Goal: Check status: Check status

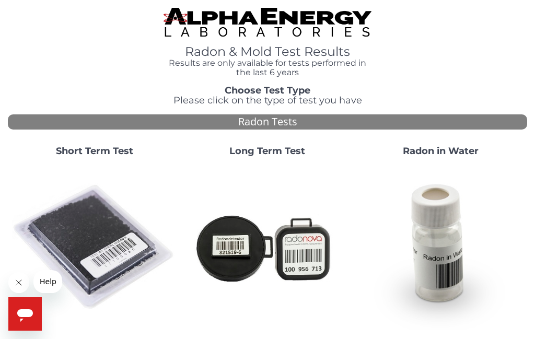
click at [87, 145] on strong "Short Term Test" at bounding box center [94, 150] width 77 height 11
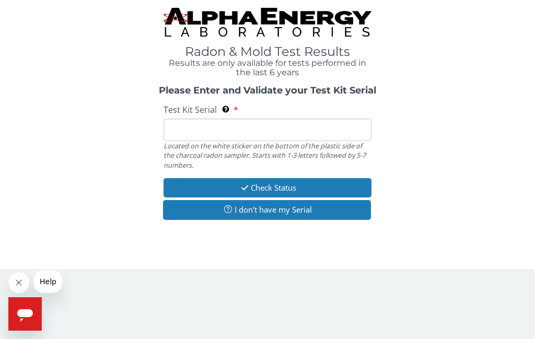
click at [189, 125] on input "Test Kit Serial Located on the white sticker on the bottom of the plastic side …" at bounding box center [268, 130] width 208 height 22
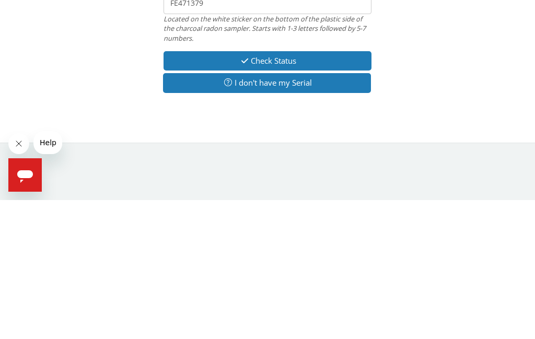
type input "FE471379"
click at [263, 190] on button "Check Status" at bounding box center [268, 199] width 208 height 19
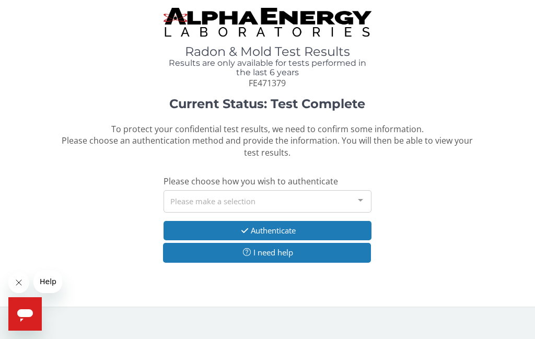
click at [357, 197] on div at bounding box center [360, 201] width 21 height 20
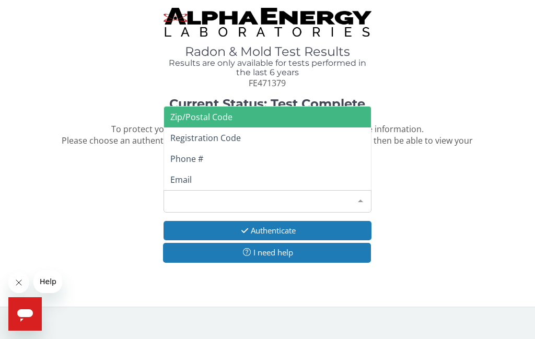
click at [183, 153] on span "Phone #" at bounding box center [186, 158] width 33 height 11
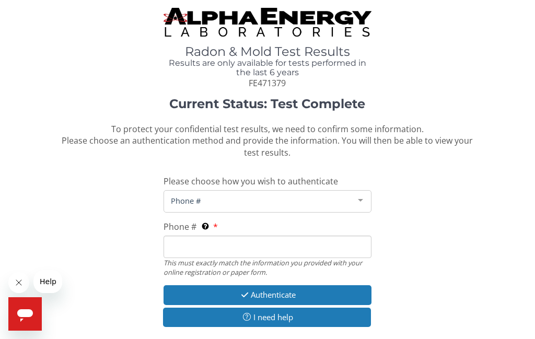
click at [228, 200] on span "Phone #" at bounding box center [259, 200] width 182 height 11
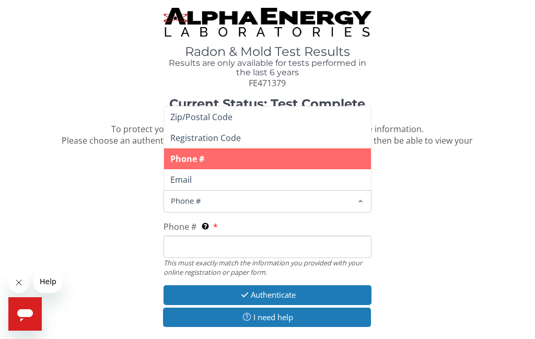
click at [175, 153] on span "Phone #" at bounding box center [187, 158] width 34 height 11
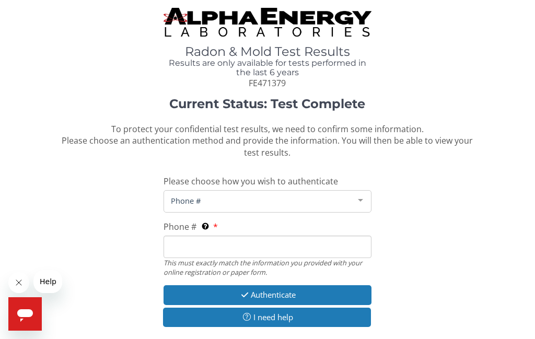
click at [179, 240] on input "Phone # This must exactly match the information you provided with your online r…" at bounding box center [268, 247] width 208 height 22
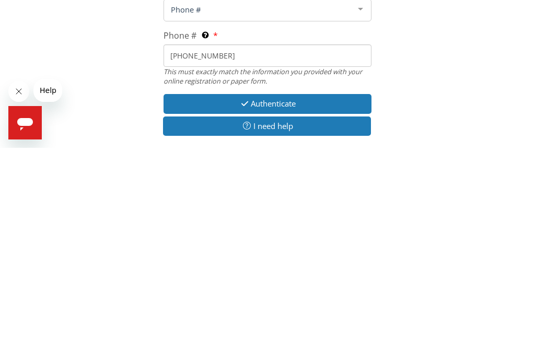
type input "[PHONE_NUMBER]"
click at [251, 285] on button "Authenticate" at bounding box center [268, 294] width 208 height 19
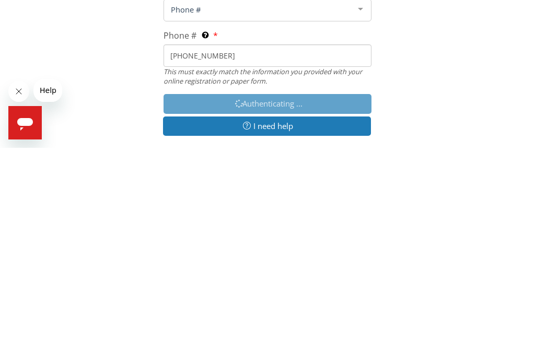
scroll to position [38, 0]
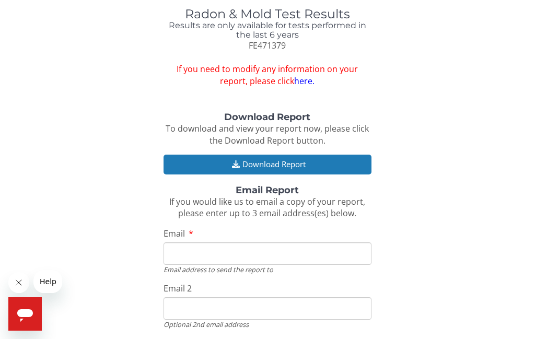
click at [269, 155] on button "Download Report" at bounding box center [268, 164] width 208 height 19
